Goal: Task Accomplishment & Management: Complete application form

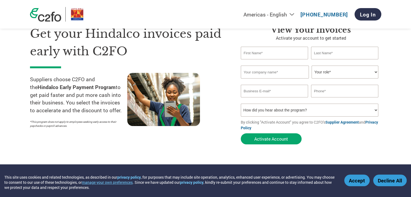
scroll to position [27, 0]
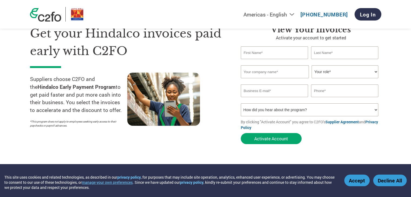
click at [373, 70] on select "Your role* CFO Controller Credit Manager Finance Director Treasurer CEO Preside…" at bounding box center [345, 71] width 67 height 13
click at [263, 92] on input "email" at bounding box center [275, 91] width 68 height 13
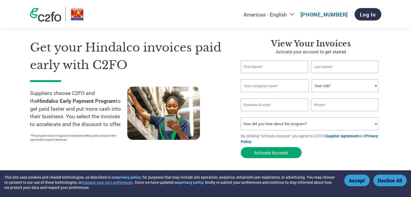
scroll to position [0, 0]
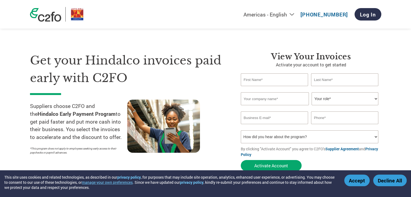
click at [285, 80] on input "text" at bounding box center [275, 80] width 68 height 13
type input "Chandra"
type input "Mohan"
type input "SANVIRA INDUSTRIES LIMITED"
click at [329, 98] on select "Your role* CFO Controller Credit Manager Finance Director Treasurer CEO Preside…" at bounding box center [345, 98] width 67 height 13
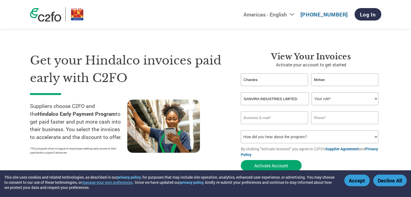
select select "ACCOUNTING"
click at [312, 92] on select "Your role* CFO Controller Credit Manager Finance Director Treasurer CEO Preside…" at bounding box center [345, 98] width 67 height 13
click at [285, 117] on input "email" at bounding box center [275, 118] width 68 height 13
type input "S"
type input "[EMAIL_ADDRESS][DOMAIN_NAME]"
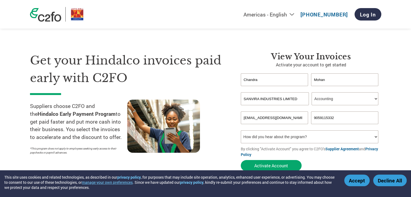
type input "9059115332"
click at [334, 139] on select "How did you hear about the program? Received a letter Email Social Media Online…" at bounding box center [310, 137] width 138 height 13
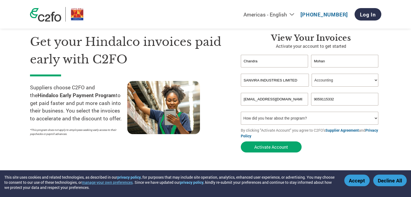
scroll to position [27, 0]
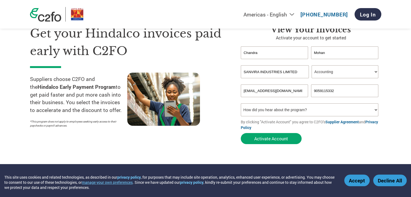
click at [315, 106] on select "How did you hear about the program? Received a letter Email Social Media Online…" at bounding box center [310, 110] width 138 height 13
select select "Email"
click at [241, 104] on select "How did you hear about the program? Received a letter Email Social Media Online…" at bounding box center [310, 110] width 138 height 13
click at [274, 140] on button "Activate Account" at bounding box center [271, 138] width 61 height 11
